Goal: Information Seeking & Learning: Learn about a topic

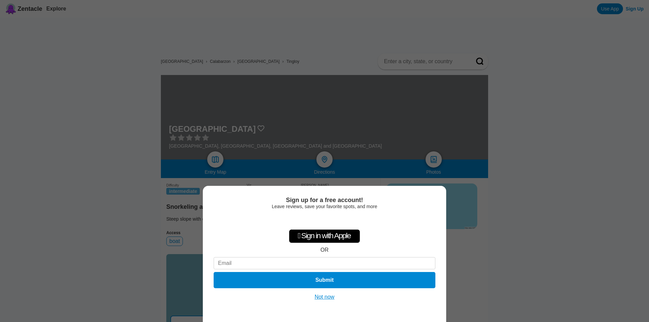
click at [331, 297] on button "Not now" at bounding box center [325, 297] width 24 height 7
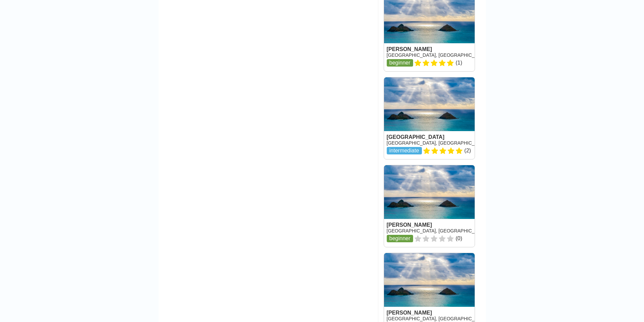
scroll to position [710, 0]
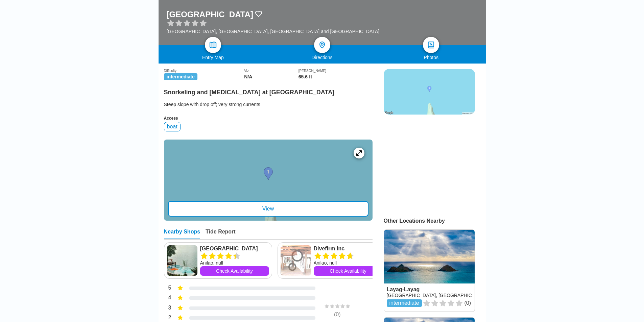
scroll to position [135, 0]
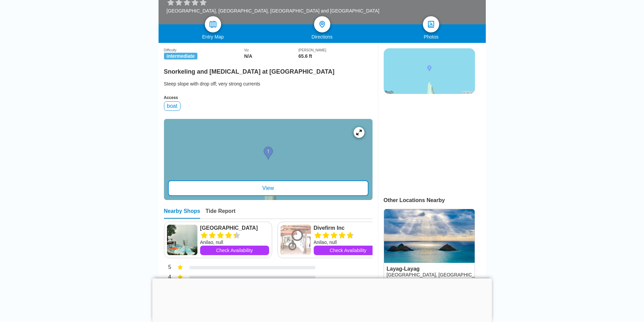
click at [294, 168] on div at bounding box center [268, 159] width 208 height 81
